Goal: Share content: Share content

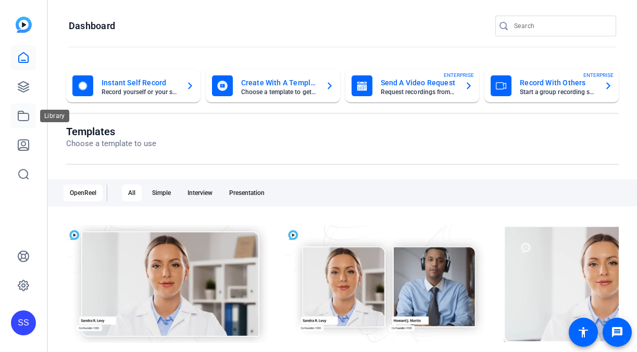
click at [30, 117] on link at bounding box center [23, 116] width 25 height 25
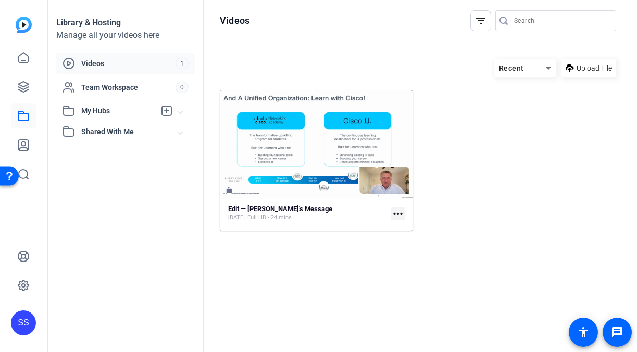
click at [245, 219] on span "[DATE]" at bounding box center [236, 218] width 17 height 8
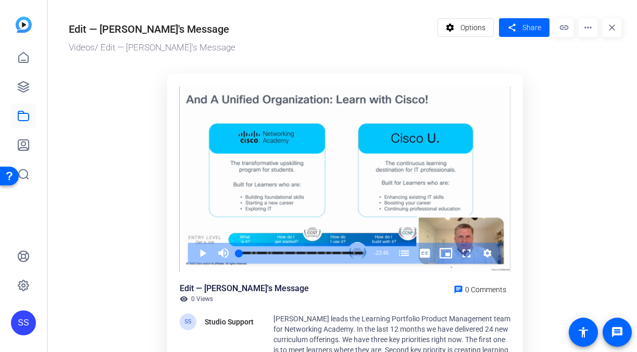
scroll to position [17, 0]
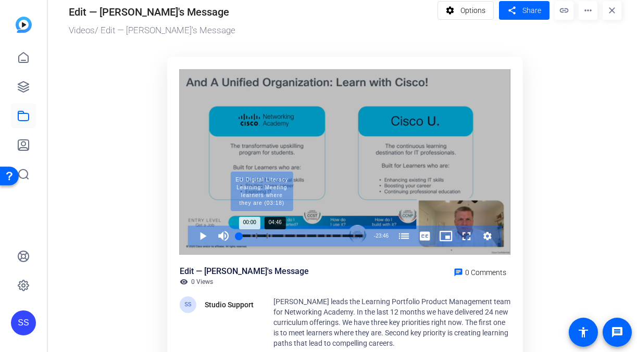
click at [264, 235] on div "Progress Bar" at bounding box center [261, 236] width 11 height 5
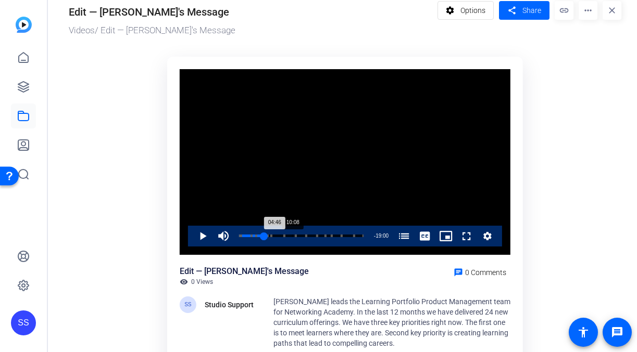
click at [291, 231] on div "Loaded : 20.41% 10:08 04:46 Year in Review (00:00) Thank you for your commitmen…" at bounding box center [301, 236] width 135 height 21
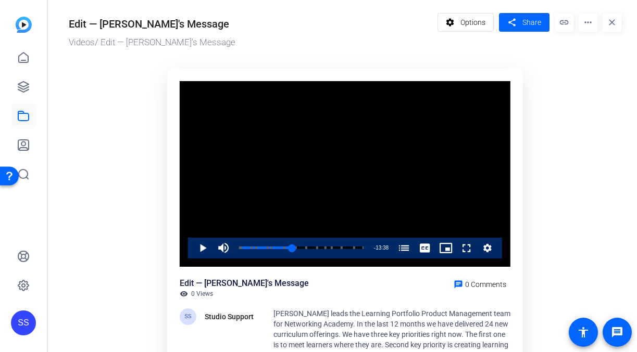
scroll to position [0, 0]
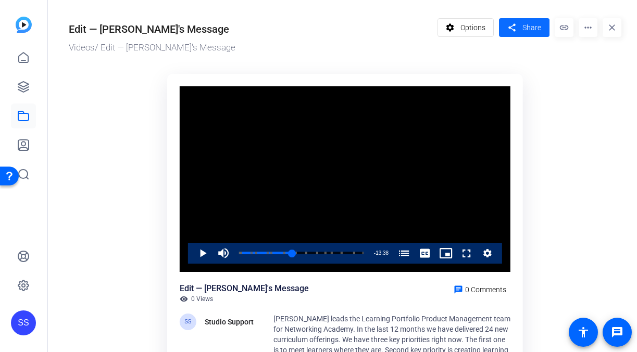
click at [523, 28] on span "Share" at bounding box center [531, 27] width 19 height 11
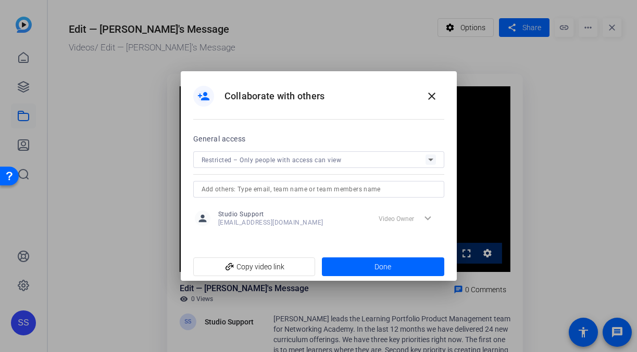
click at [293, 192] on input "text" at bounding box center [318, 189] width 234 height 12
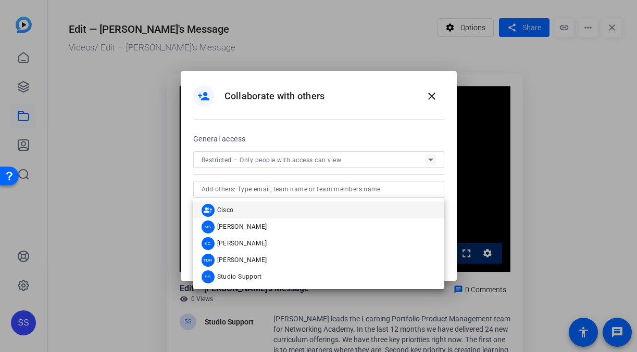
click at [287, 138] on div "General access" at bounding box center [318, 139] width 251 height 12
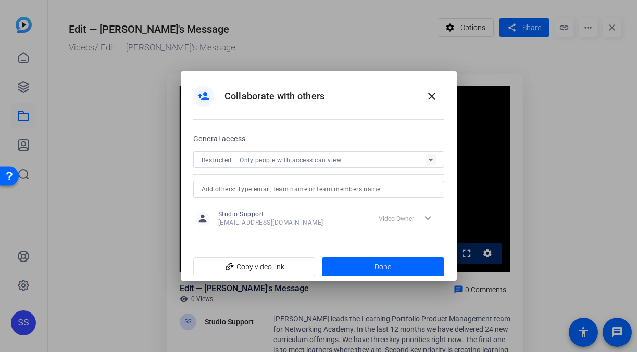
click at [330, 164] on div "Restricted – Only people with access can view" at bounding box center [313, 160] width 224 height 13
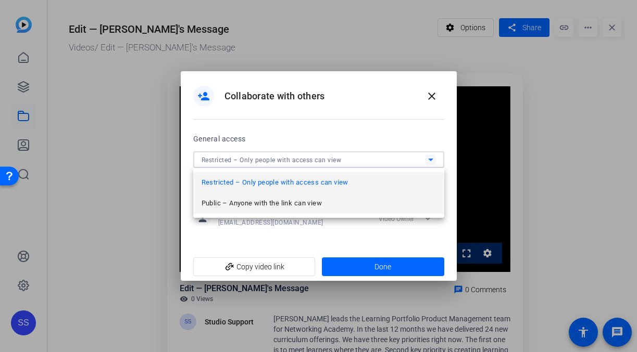
click at [313, 198] on span "Public – Anyone with the link can view" at bounding box center [261, 203] width 120 height 12
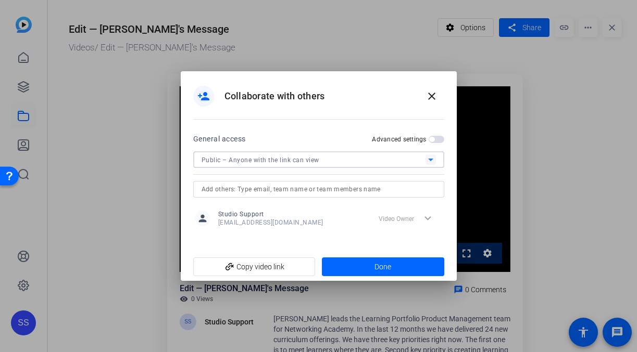
click at [433, 145] on mat-slide-toggle "Advanced settings" at bounding box center [408, 139] width 72 height 12
click at [436, 142] on span "button" at bounding box center [436, 139] width 16 height 7
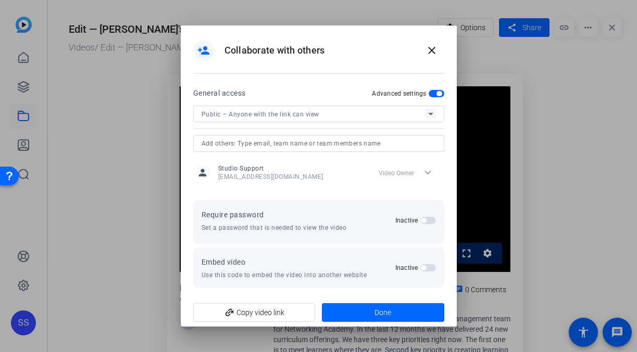
click at [423, 221] on span "button" at bounding box center [423, 220] width 5 height 5
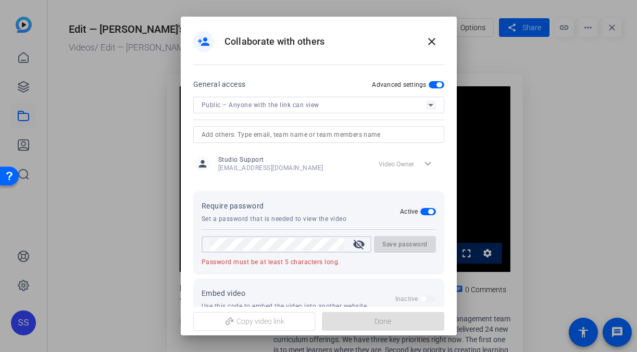
click at [356, 239] on mat-icon "visibility_off" at bounding box center [358, 244] width 25 height 12
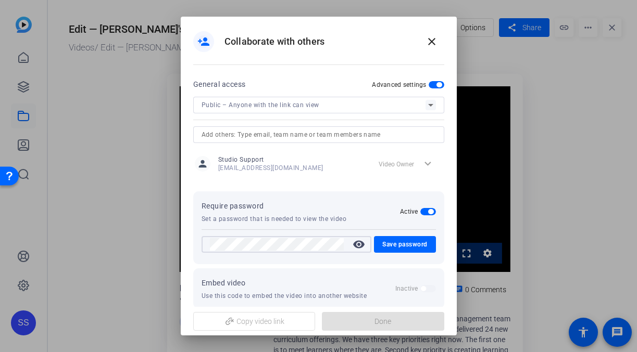
click at [361, 244] on mat-icon "visibility" at bounding box center [358, 244] width 25 height 12
click at [401, 248] on span "Save password" at bounding box center [404, 244] width 45 height 12
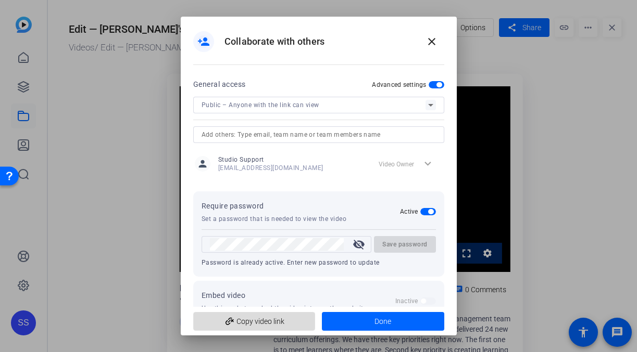
click at [292, 318] on span "add_link Copy video link" at bounding box center [254, 322] width 106 height 20
click at [427, 34] on span at bounding box center [431, 41] width 25 height 25
